Goal: Download file/media

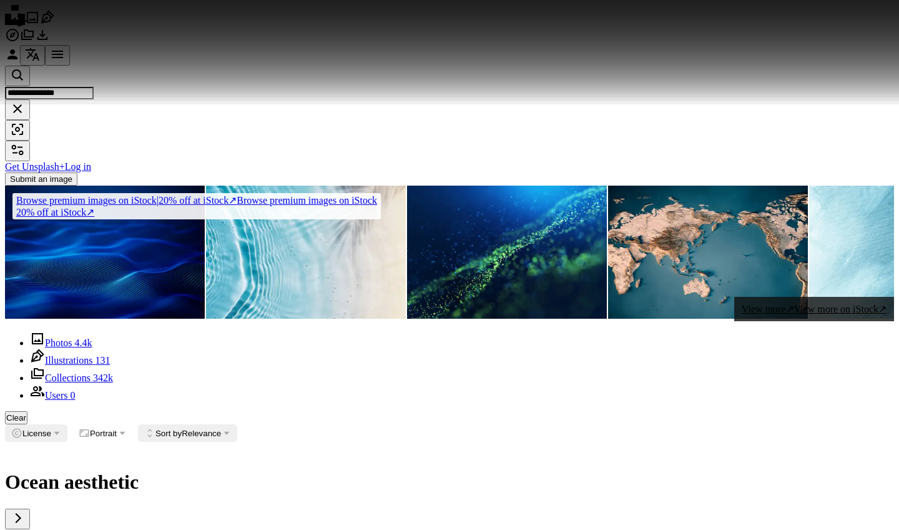
scroll to position [1738, 0]
